Goal: Information Seeking & Learning: Learn about a topic

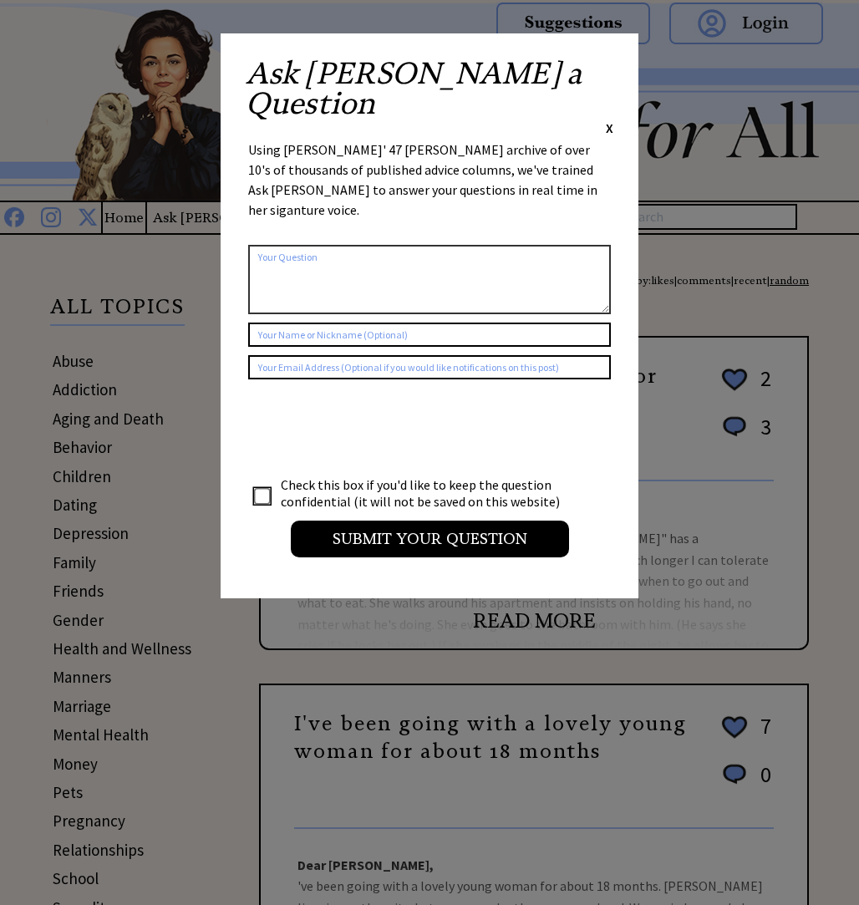
click at [604, 59] on div "Ask Ann a Question X" at bounding box center [430, 97] width 368 height 79
click at [617, 66] on div "Ask Ann a Question X Using Ann Landers' 47 vear archive of over 10's of thousan…" at bounding box center [430, 315] width 418 height 565
click at [608, 119] on span "X" at bounding box center [610, 127] width 8 height 17
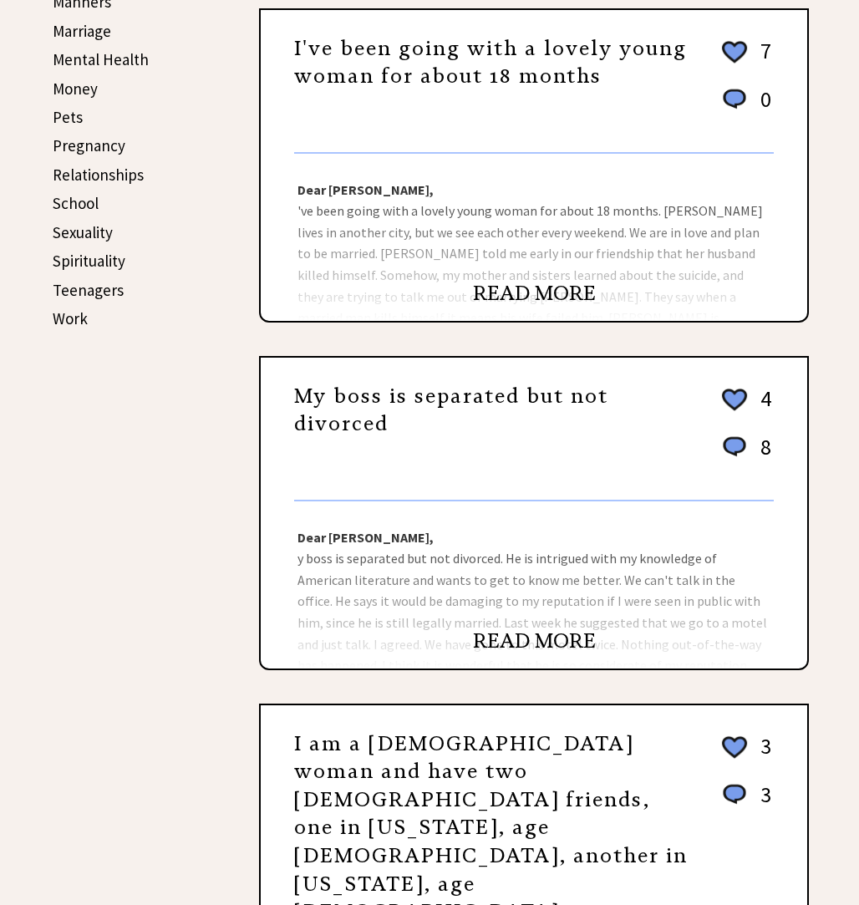
scroll to position [685, 0]
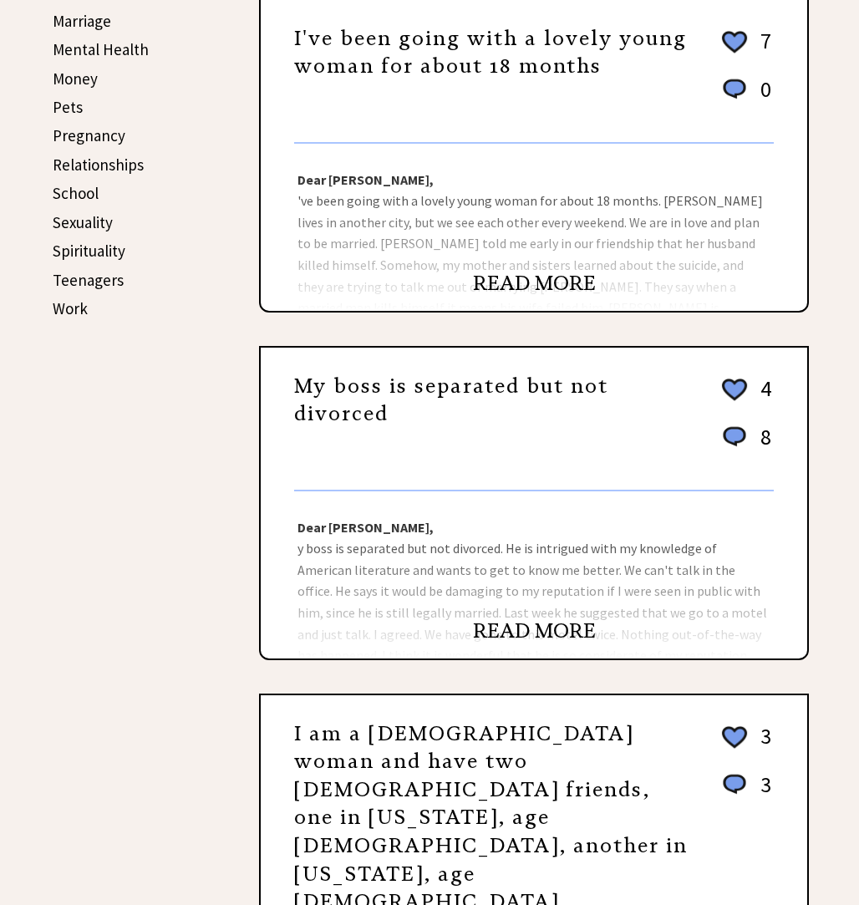
click at [546, 289] on link "READ MORE" at bounding box center [534, 283] width 123 height 25
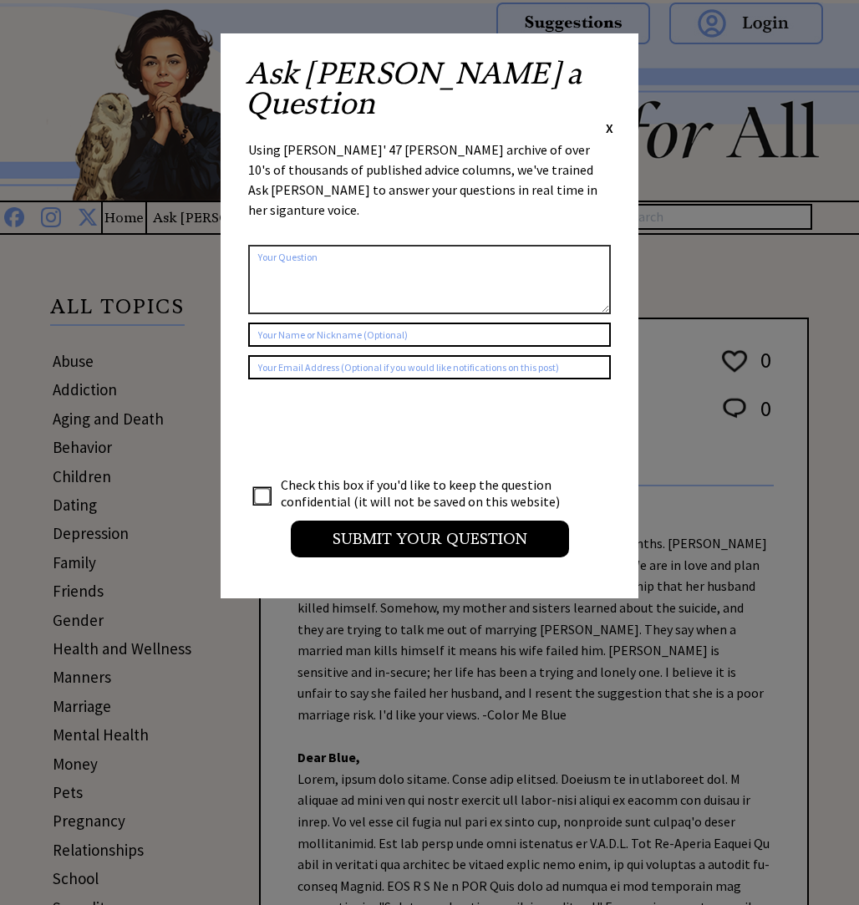
click at [617, 71] on div "Ask [PERSON_NAME] a Question X Using [PERSON_NAME]' 47 [PERSON_NAME] archive of…" at bounding box center [430, 315] width 418 height 565
click at [609, 119] on span "X" at bounding box center [610, 127] width 8 height 17
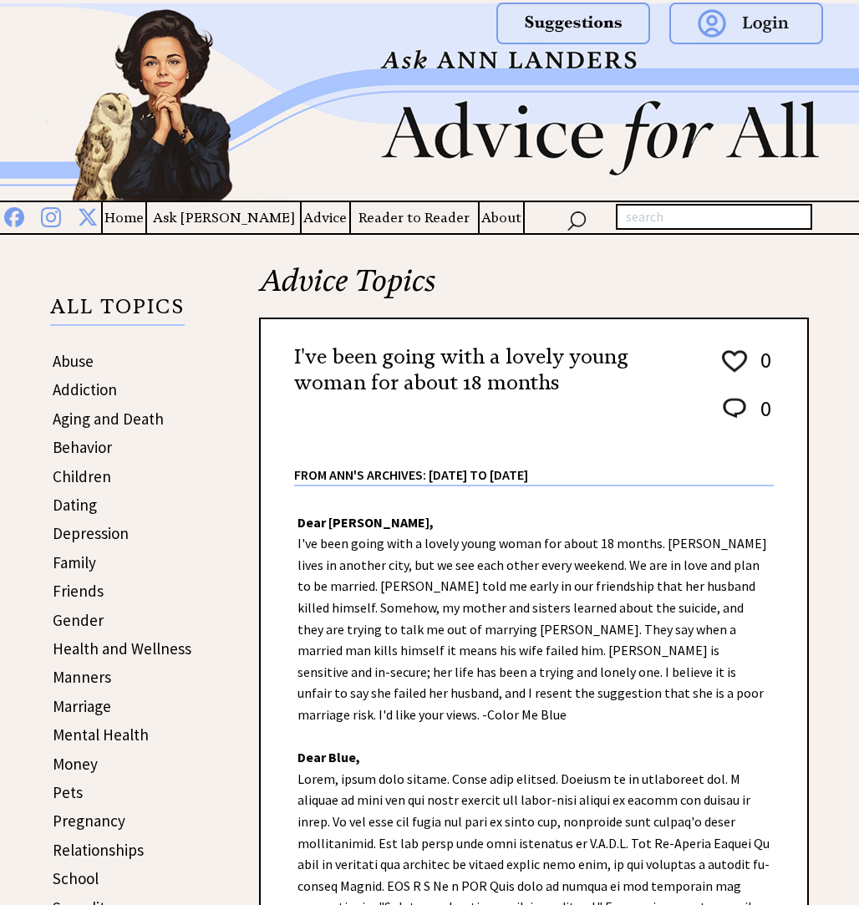
click at [84, 588] on link "Friends" at bounding box center [78, 591] width 51 height 20
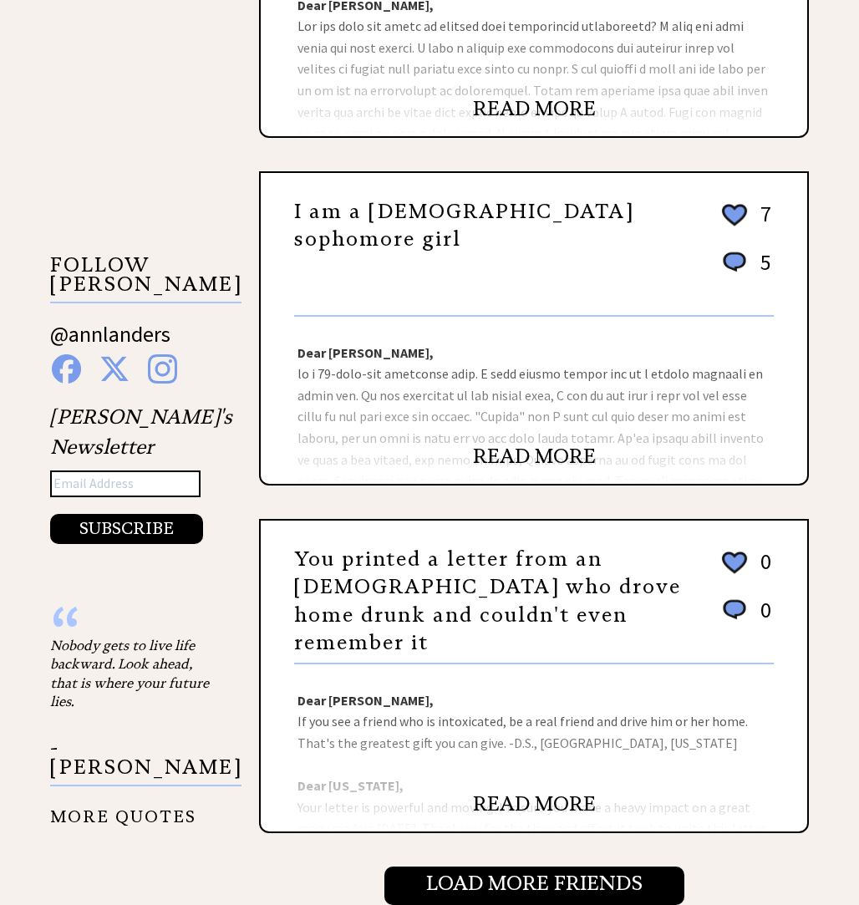
scroll to position [1215, 0]
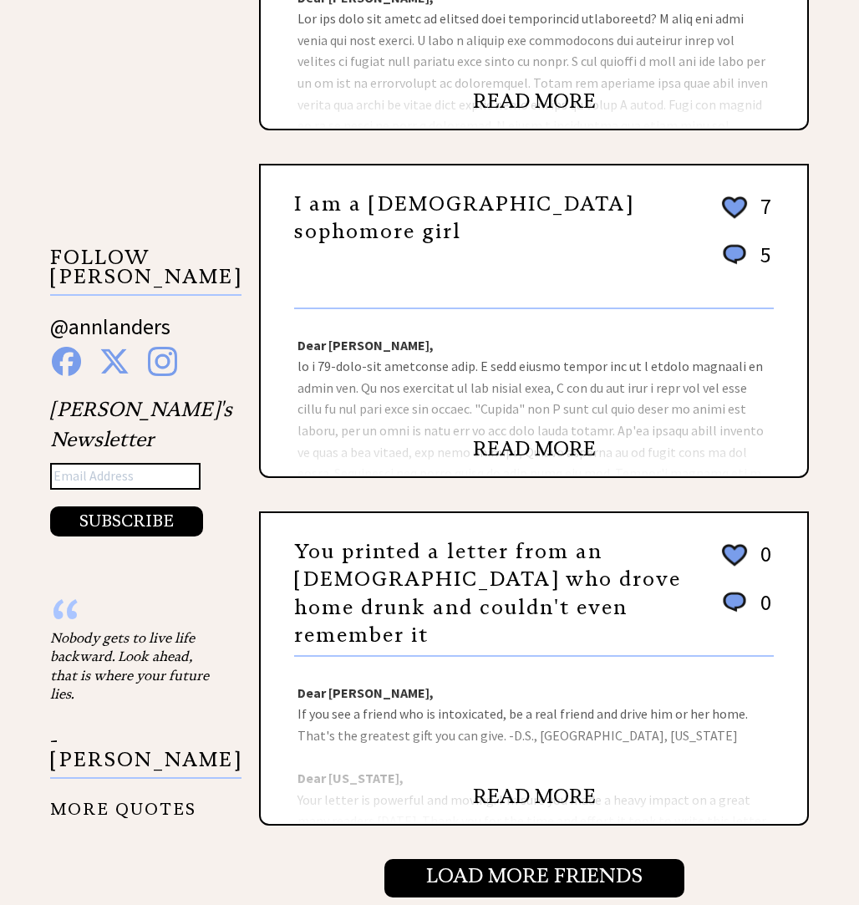
click at [554, 440] on link "READ MORE" at bounding box center [534, 448] width 123 height 25
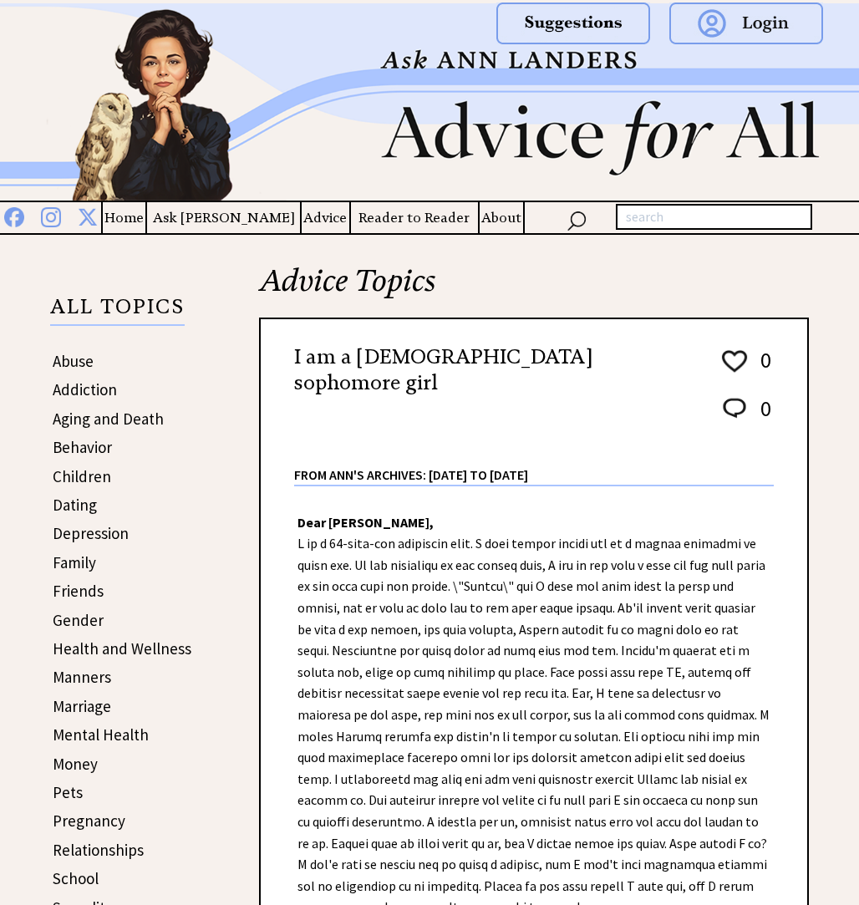
scroll to position [4, 0]
